Goal: Transaction & Acquisition: Purchase product/service

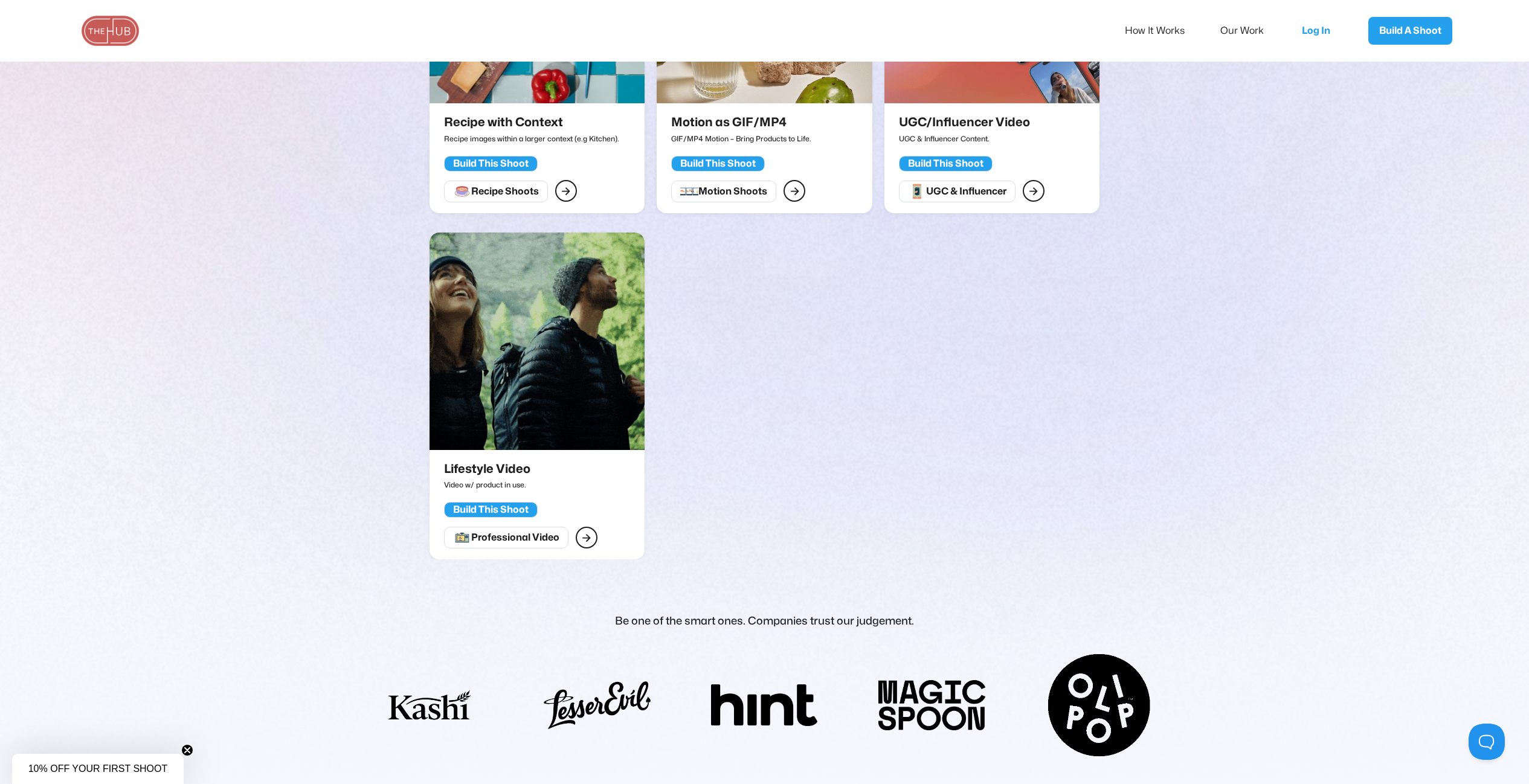
scroll to position [1989, 0]
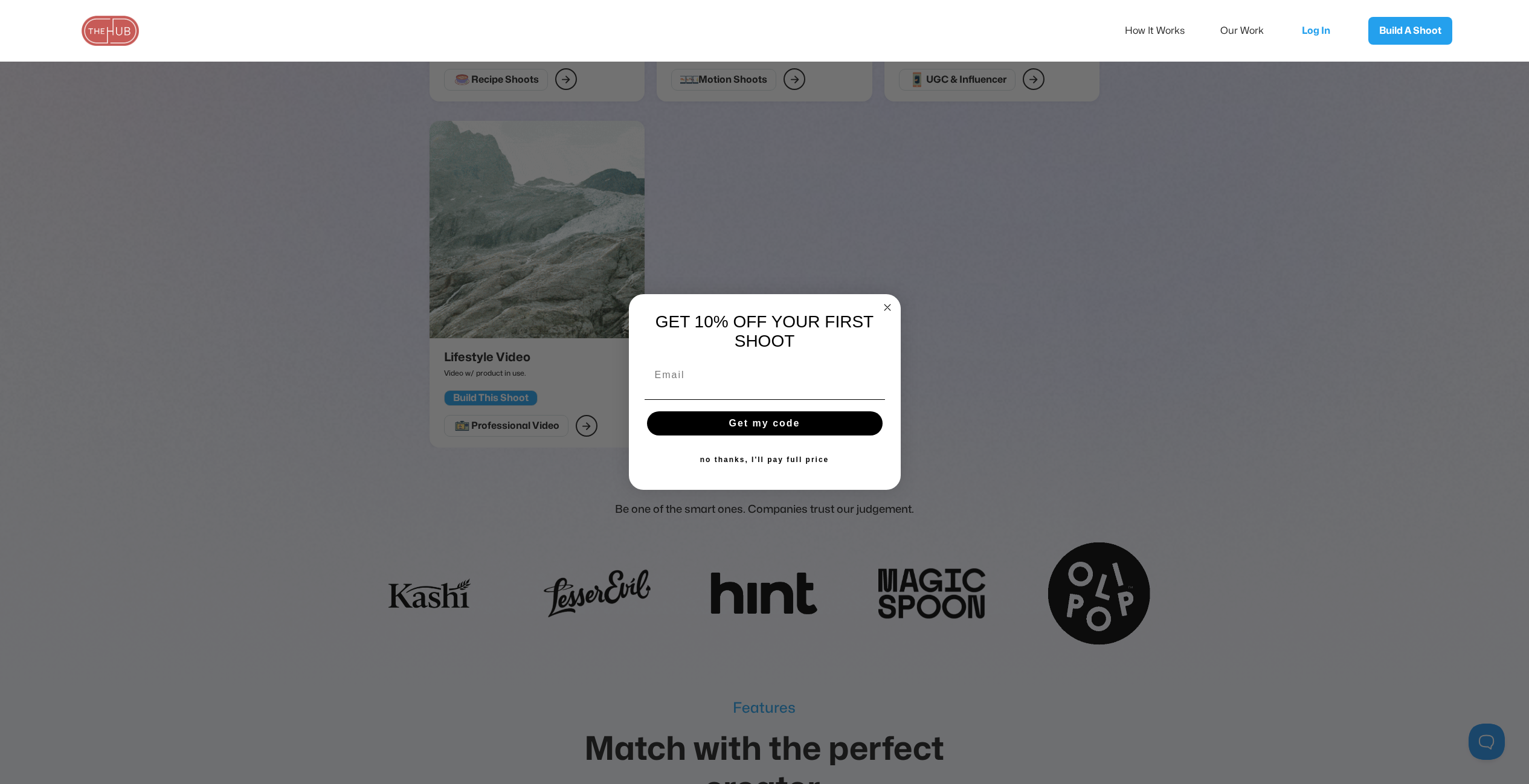
click at [891, 304] on circle "Close dialog" at bounding box center [887, 307] width 14 height 14
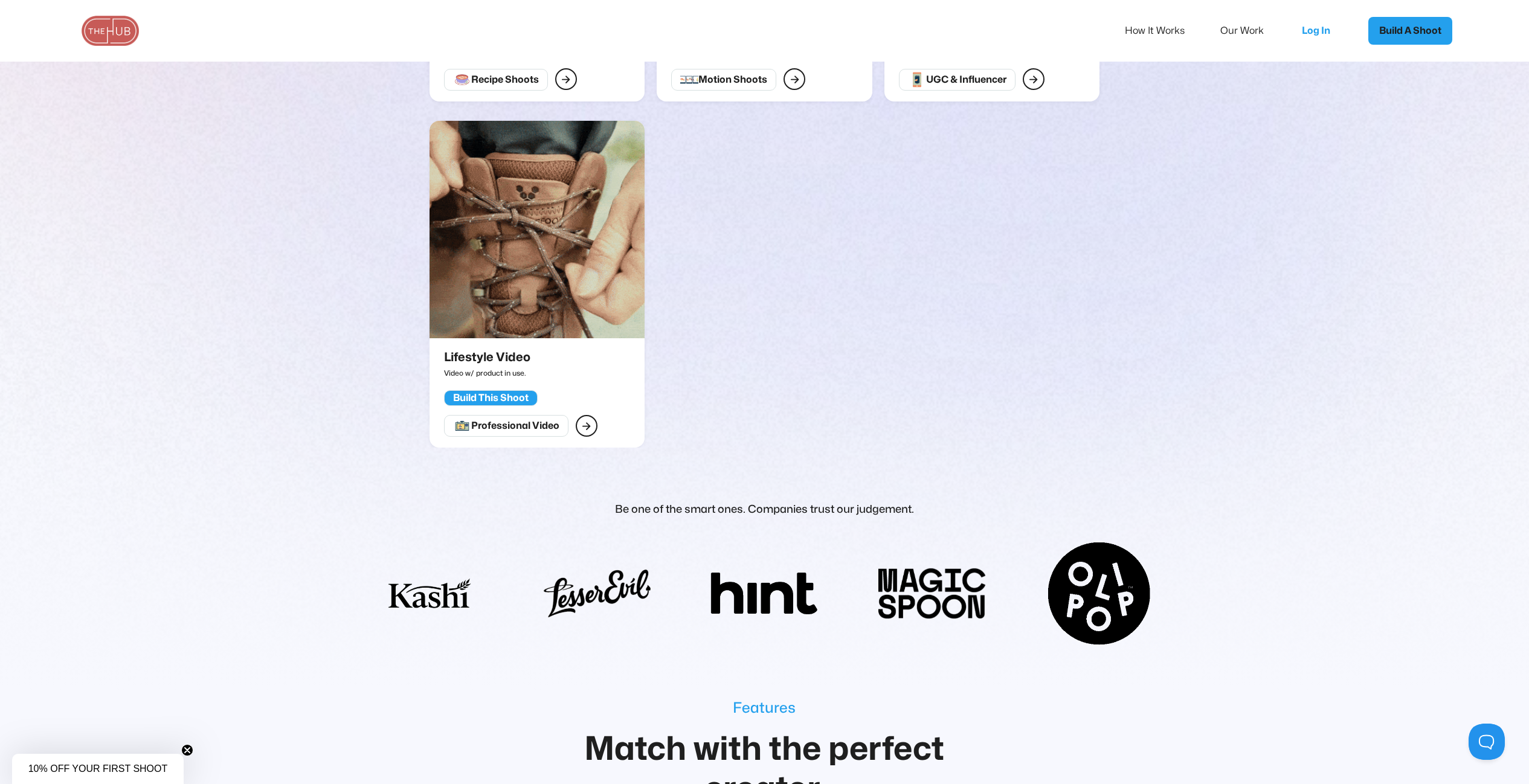
click at [1396, 27] on link "Build A Shoot" at bounding box center [1410, 31] width 84 height 28
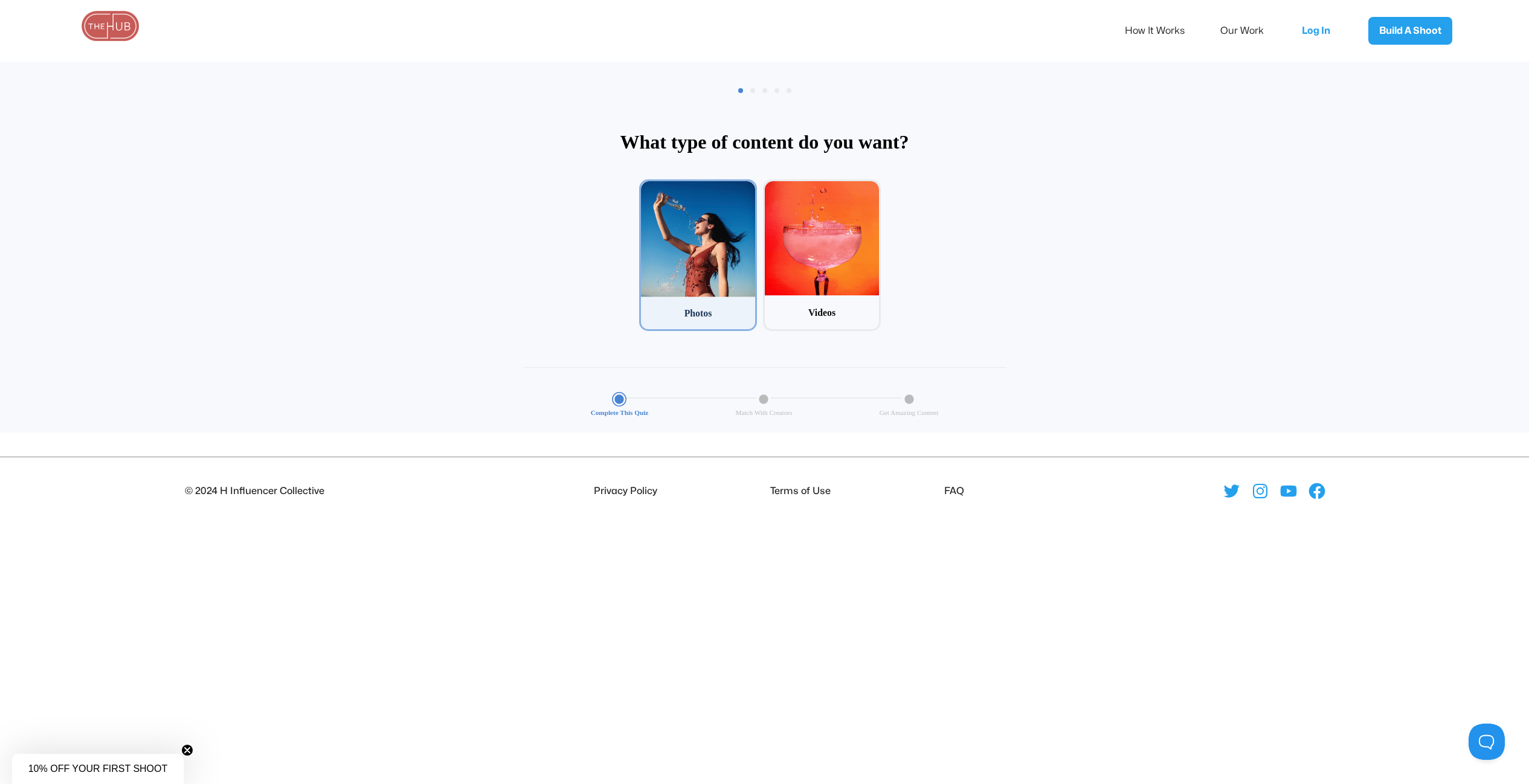
click at [717, 220] on div at bounding box center [698, 239] width 114 height 116
click at [647, 187] on input "1 Photos" at bounding box center [643, 183] width 8 height 8
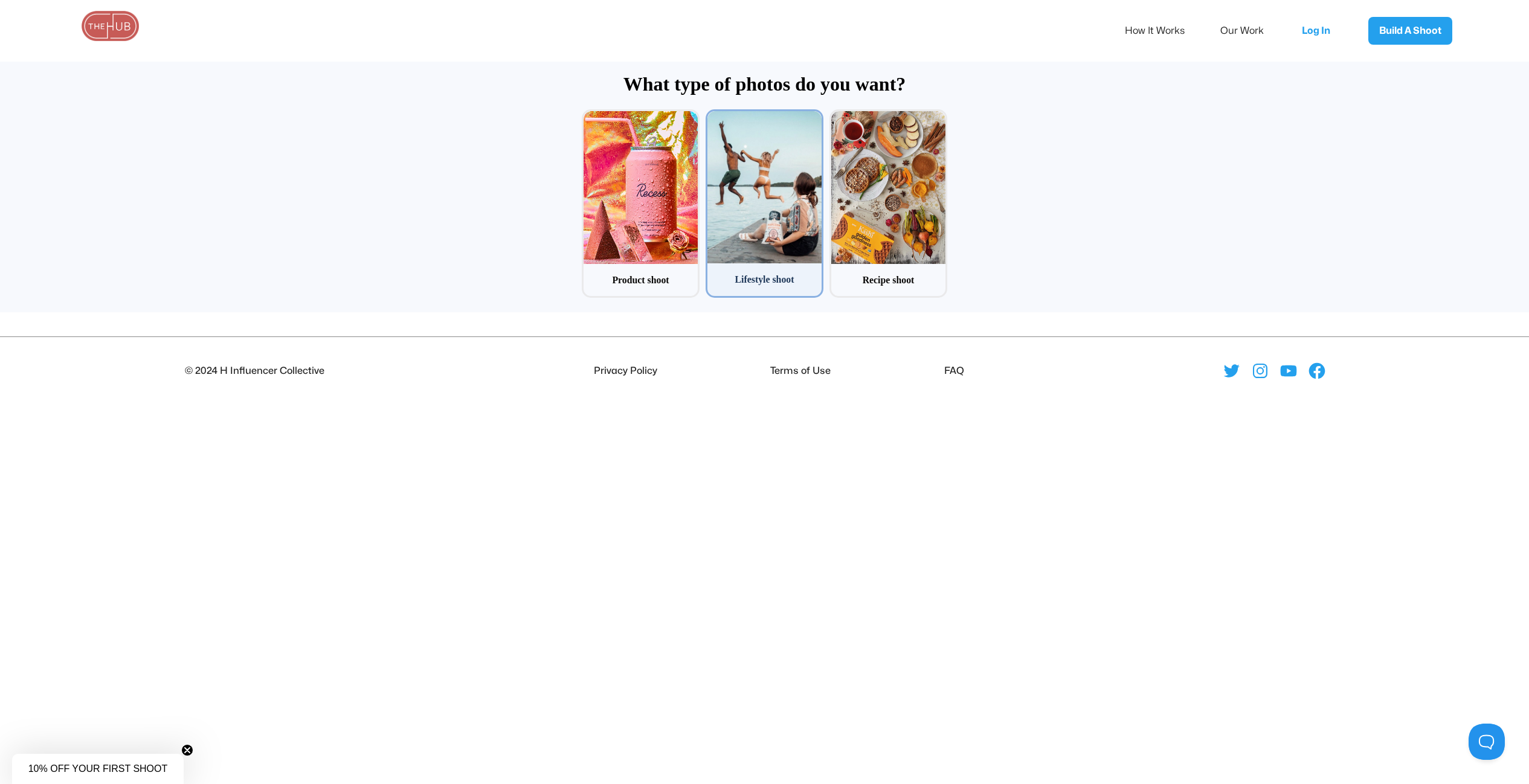
scroll to position [58, 0]
click at [628, 216] on div at bounding box center [640, 187] width 114 height 152
click at [590, 117] on input "1 Product shoot" at bounding box center [586, 112] width 8 height 8
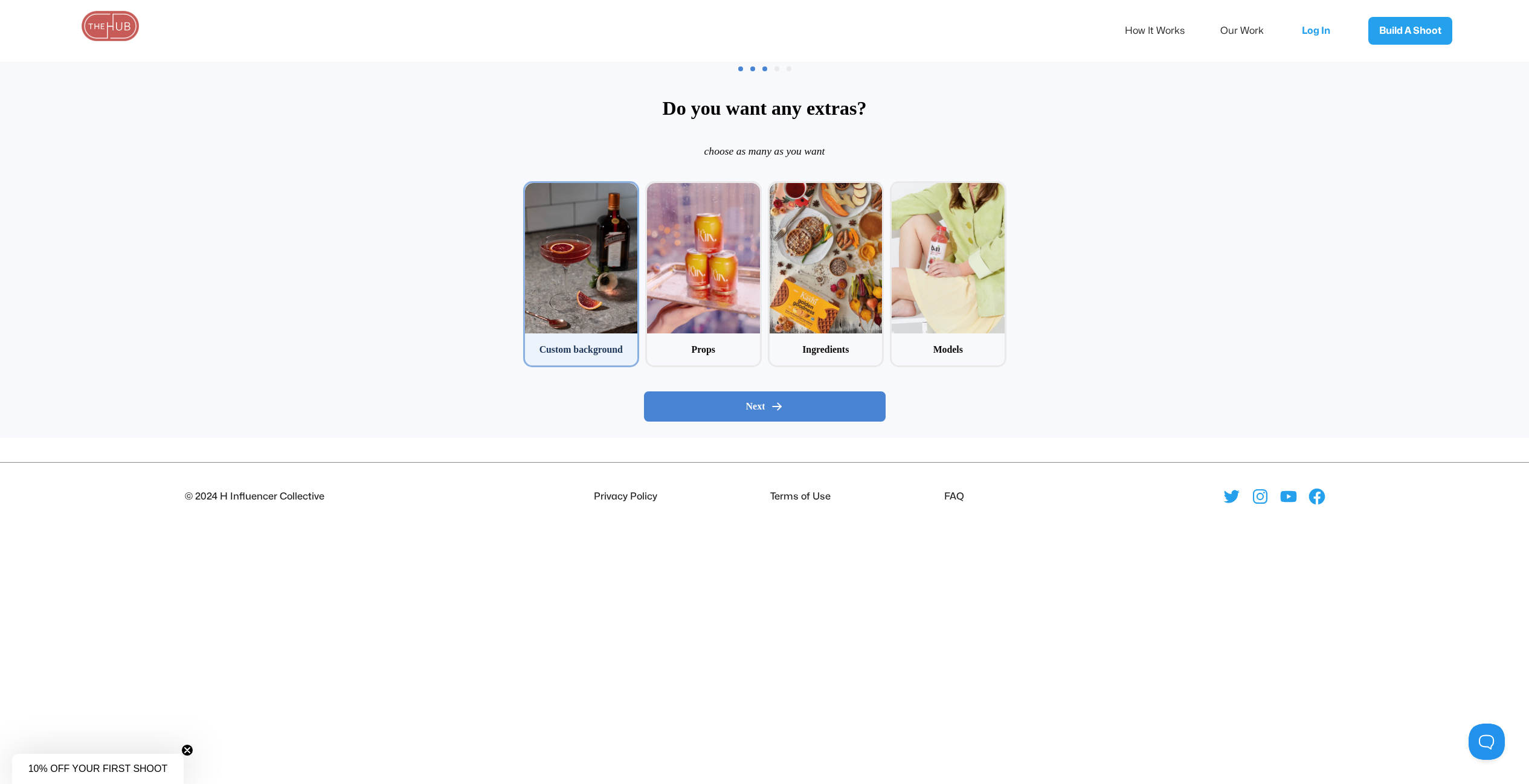
click at [628, 221] on div at bounding box center [581, 258] width 113 height 151
click at [531, 189] on input "1 Custom background" at bounding box center [527, 185] width 8 height 8
checkbox input "true"
click at [761, 401] on span "Next" at bounding box center [756, 406] width 19 height 12
radio input "false"
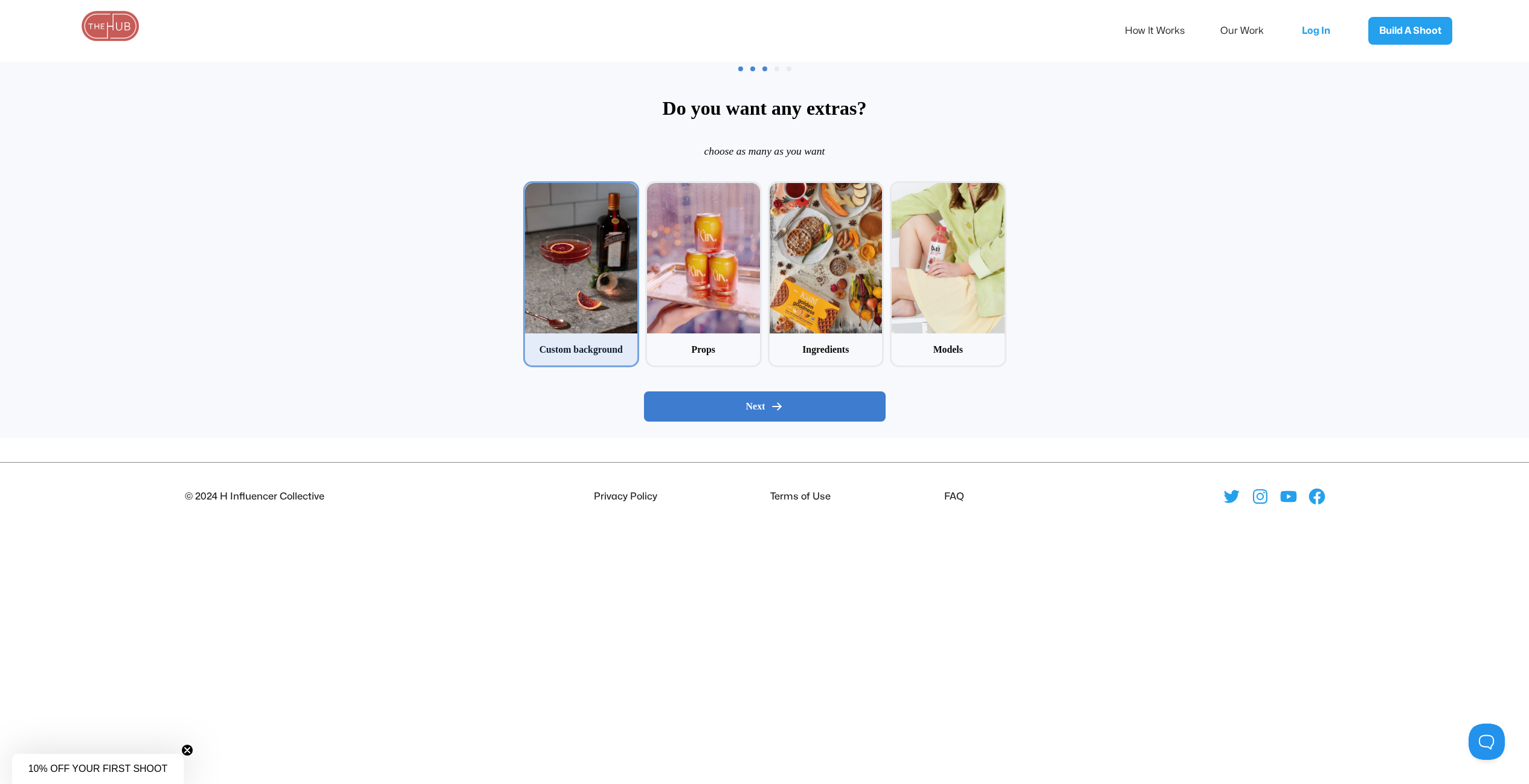
radio input "false"
radio input "true"
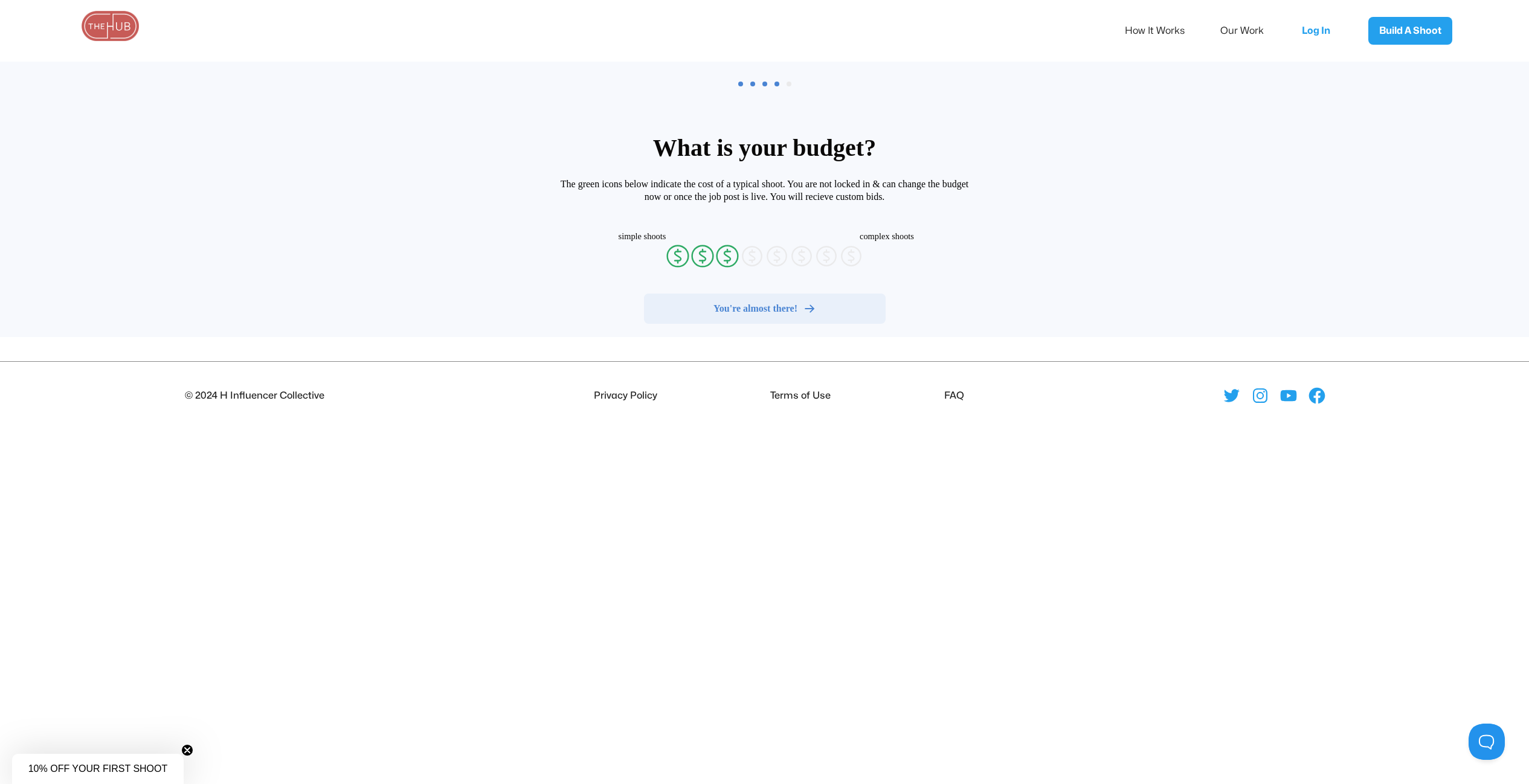
click at [758, 313] on span "You're almost there!" at bounding box center [755, 308] width 84 height 12
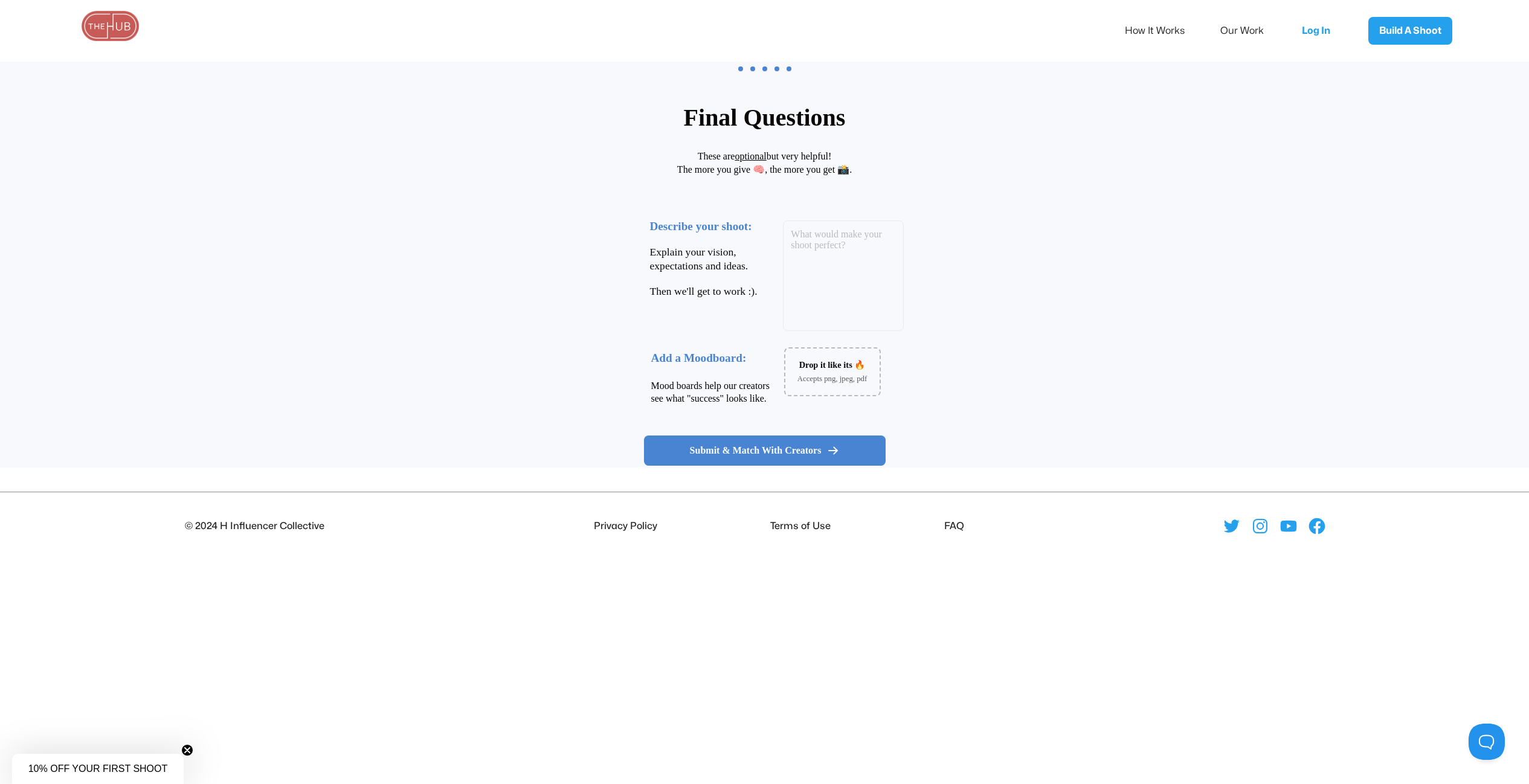
click at [109, 30] on img at bounding box center [110, 26] width 60 height 30
